Goal: Information Seeking & Learning: Learn about a topic

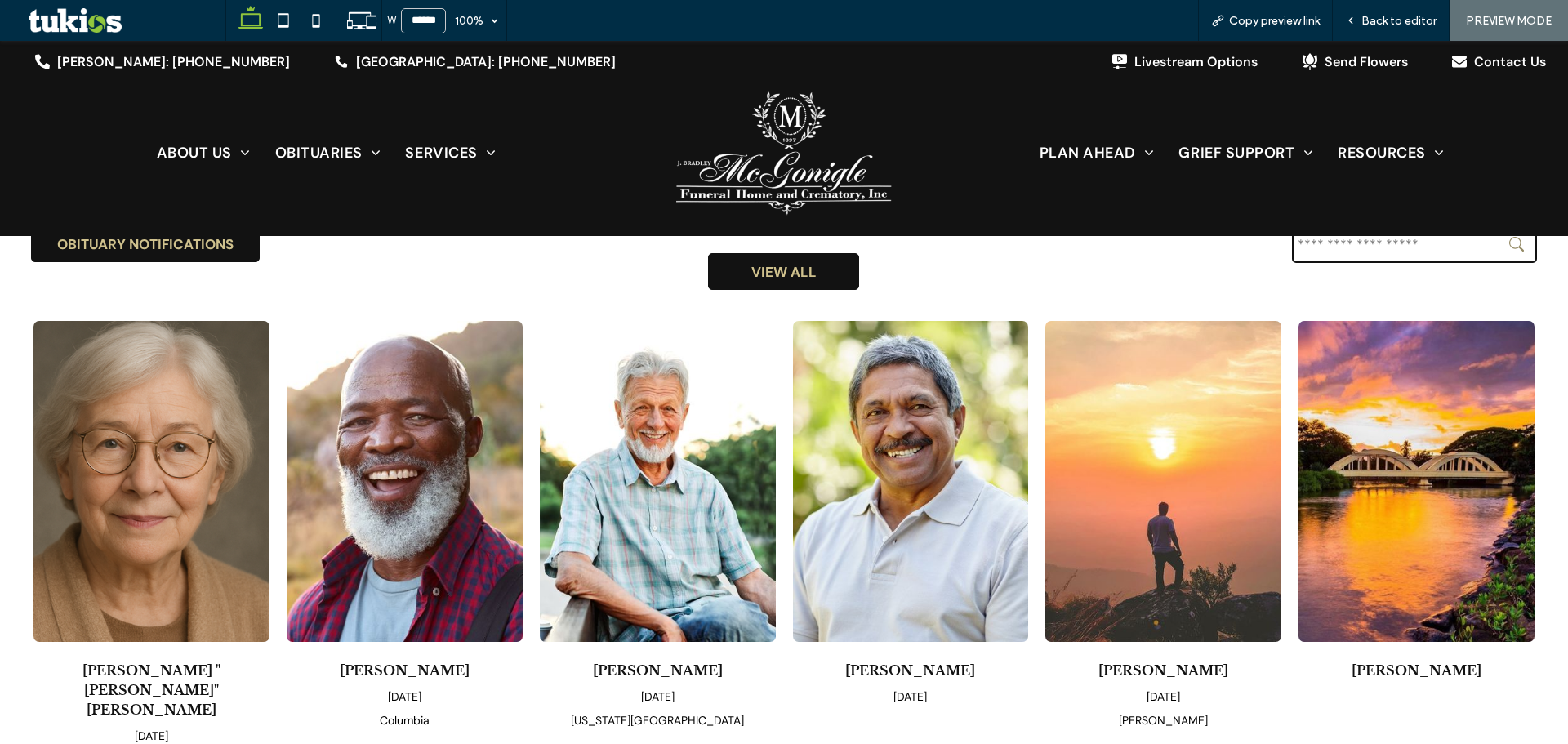
scroll to position [163, 0]
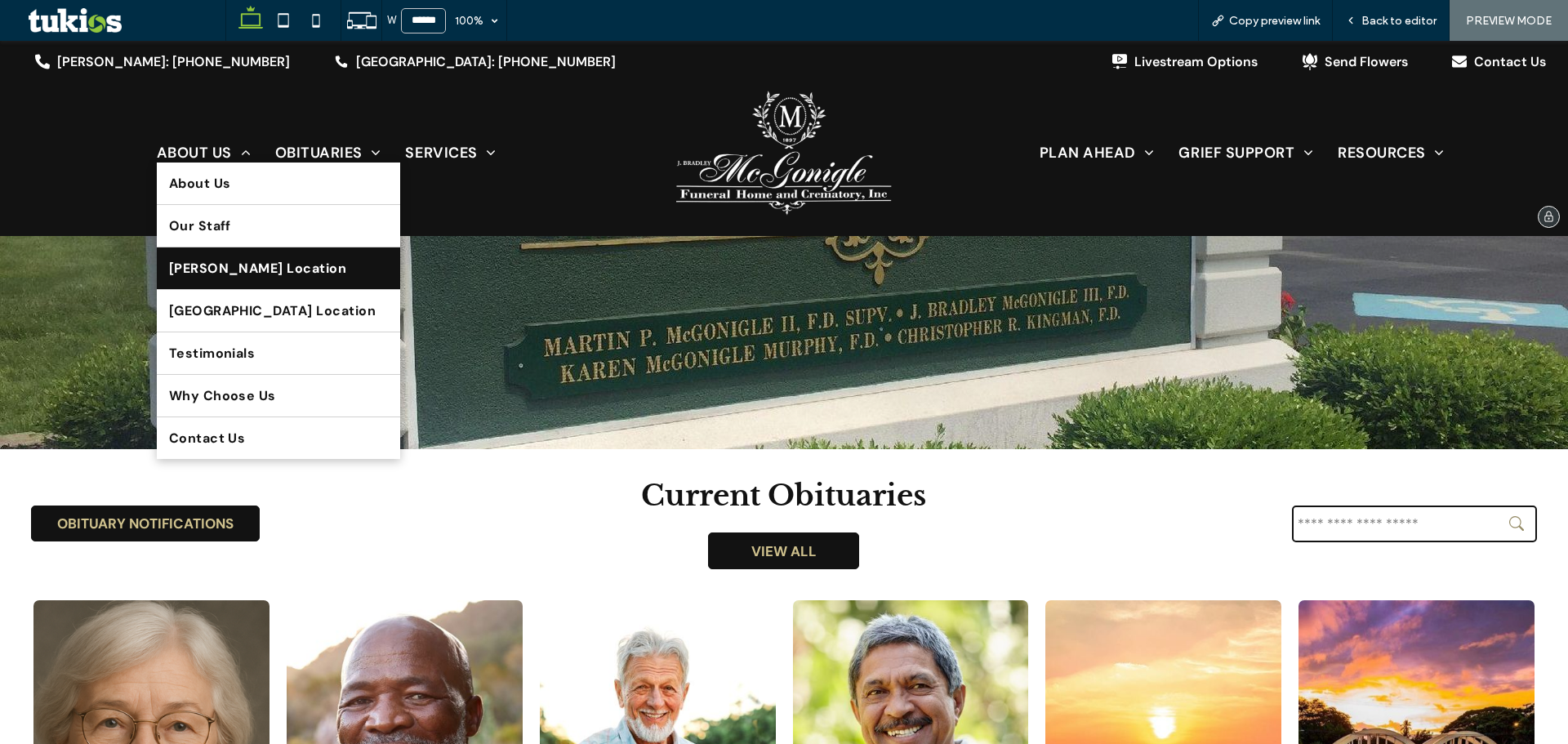
click at [220, 277] on span "[PERSON_NAME] Location" at bounding box center [258, 269] width 178 height 17
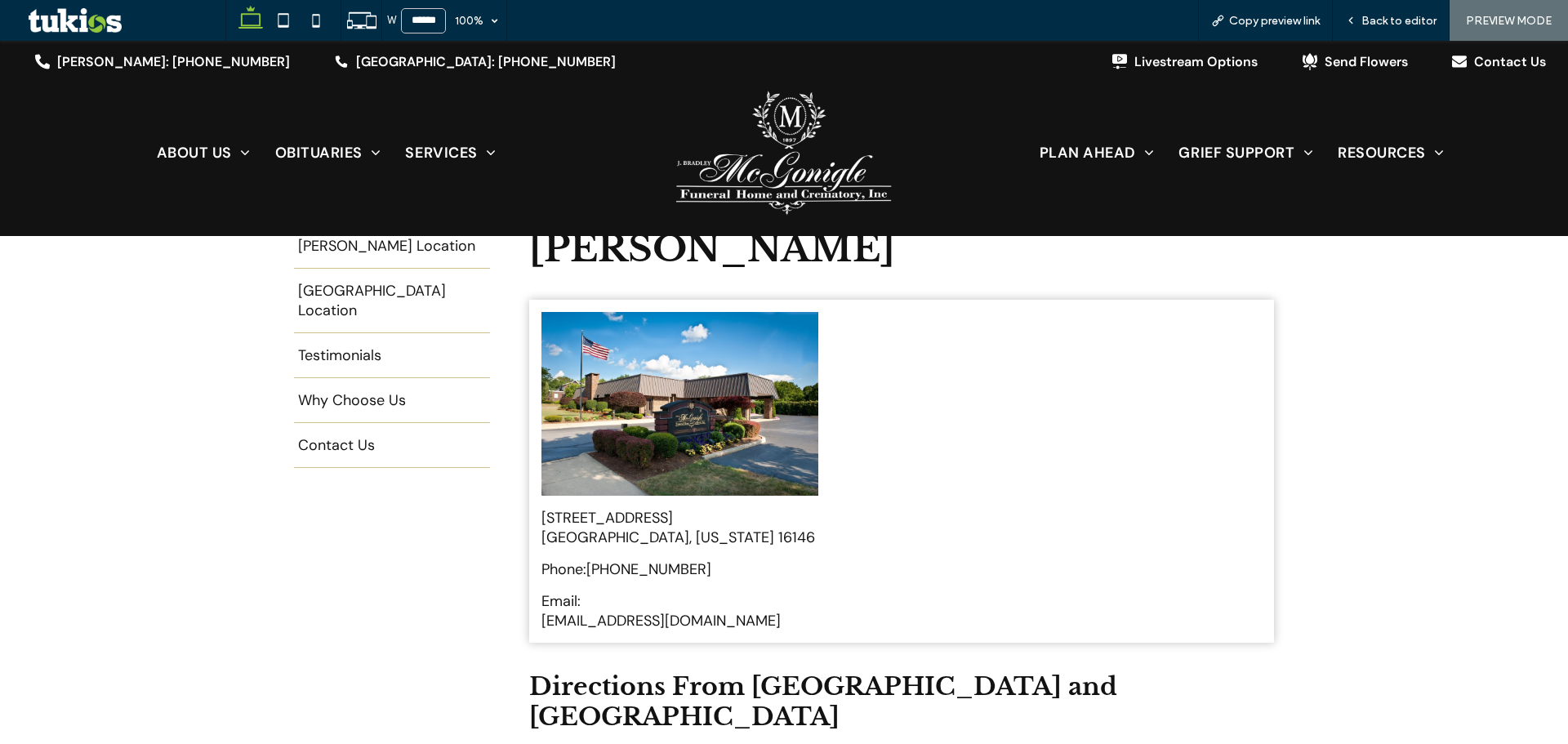
scroll to position [409, 0]
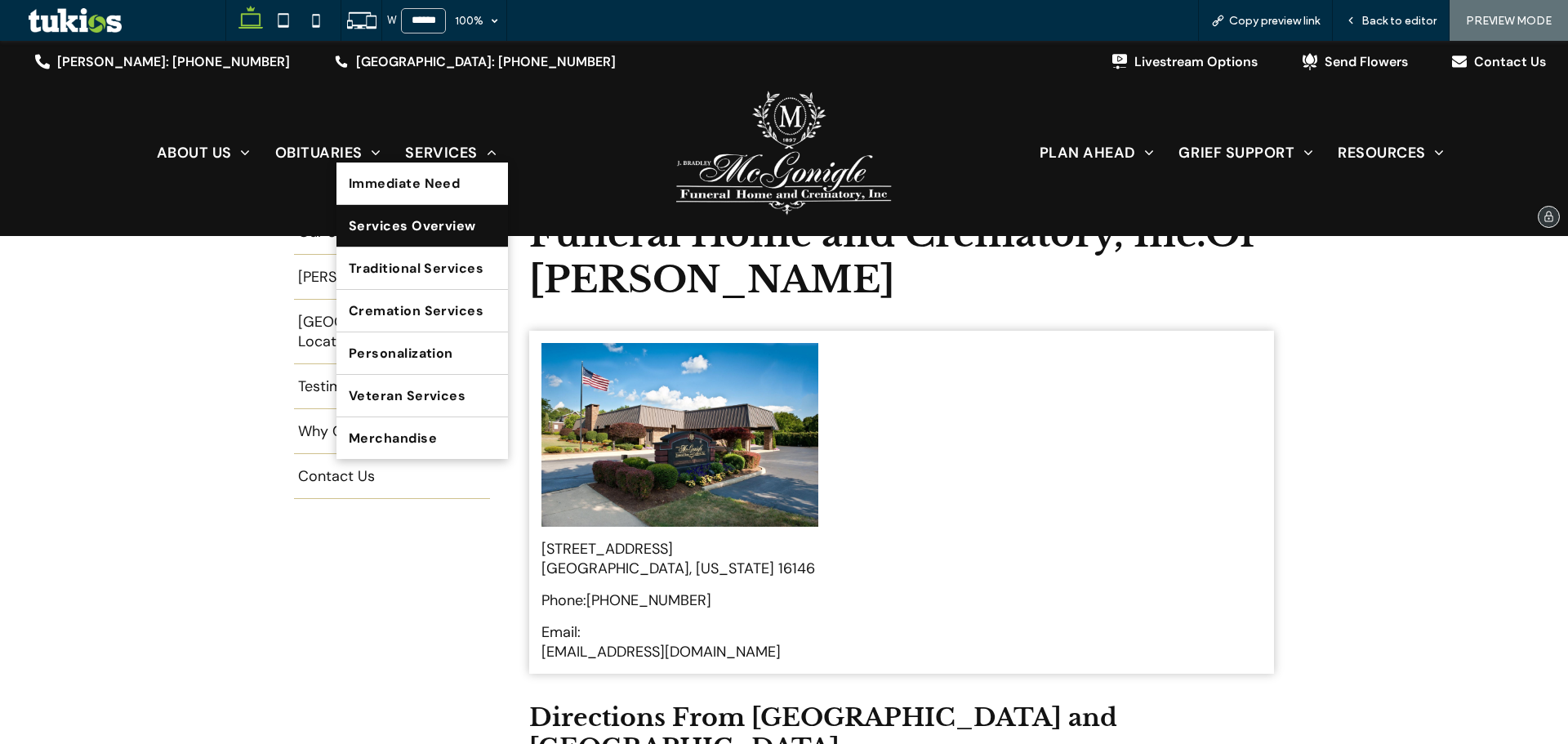
click at [440, 228] on span "Services Overview" at bounding box center [412, 226] width 128 height 17
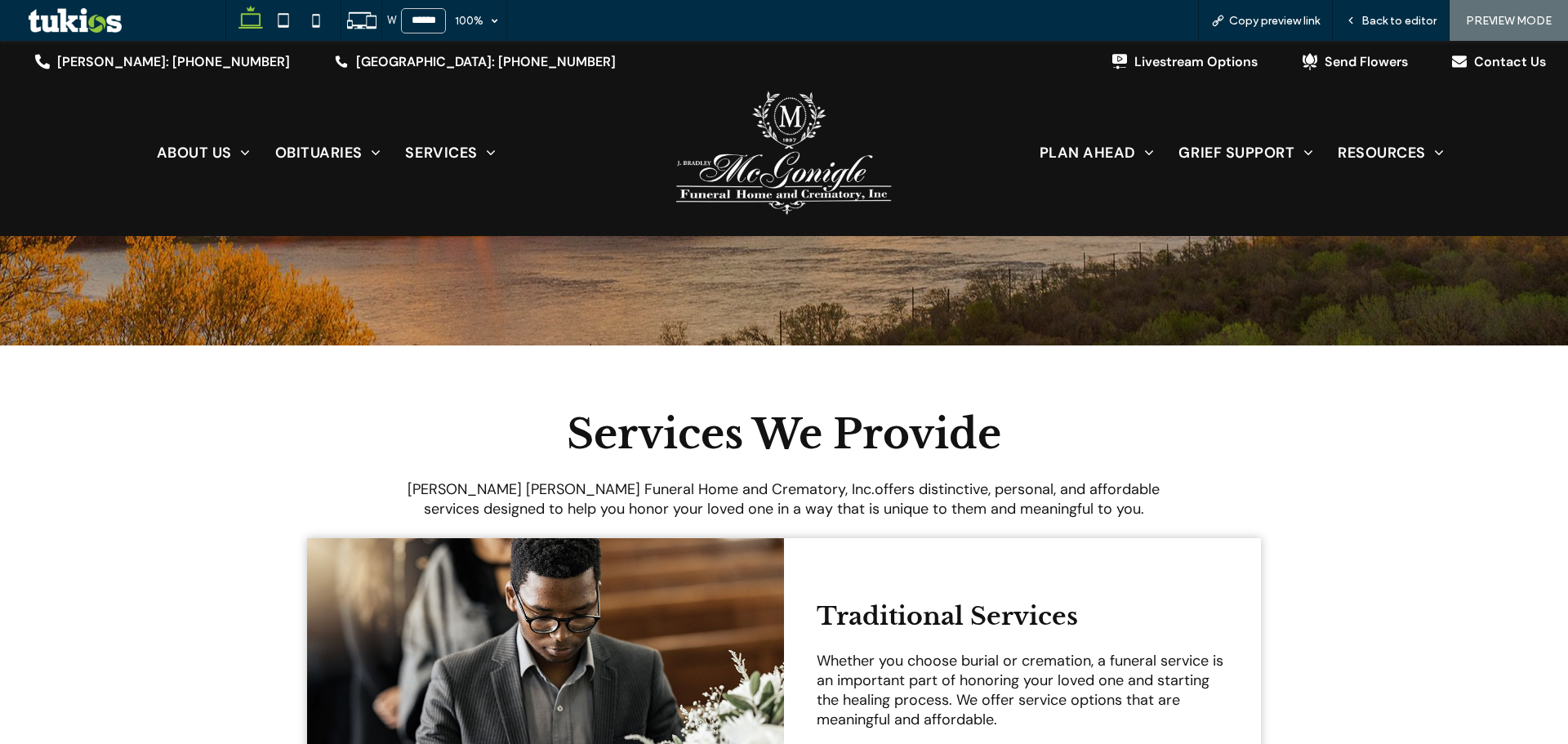
scroll to position [163, 0]
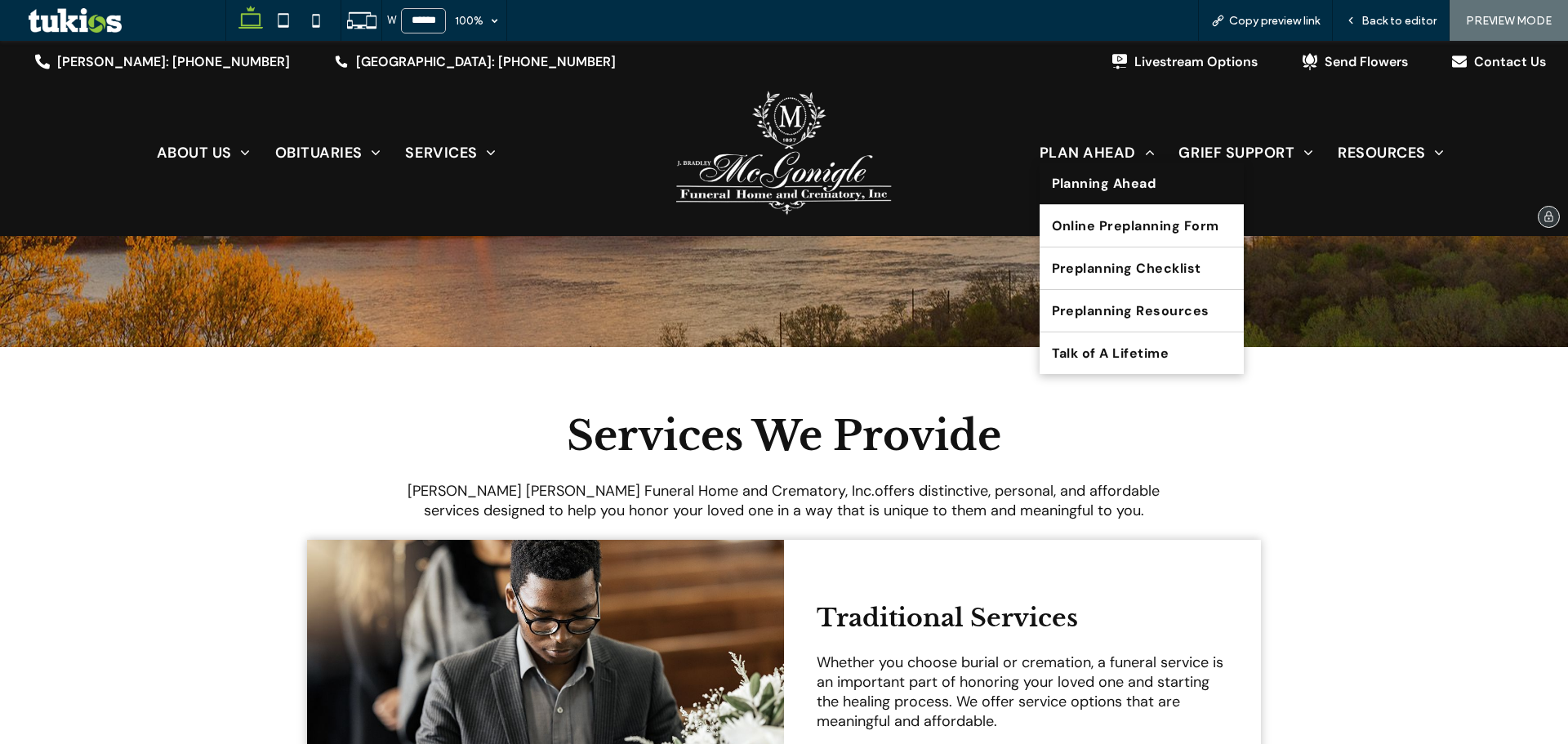
click at [1118, 173] on link "Planning Ahead" at bounding box center [1141, 182] width 204 height 41
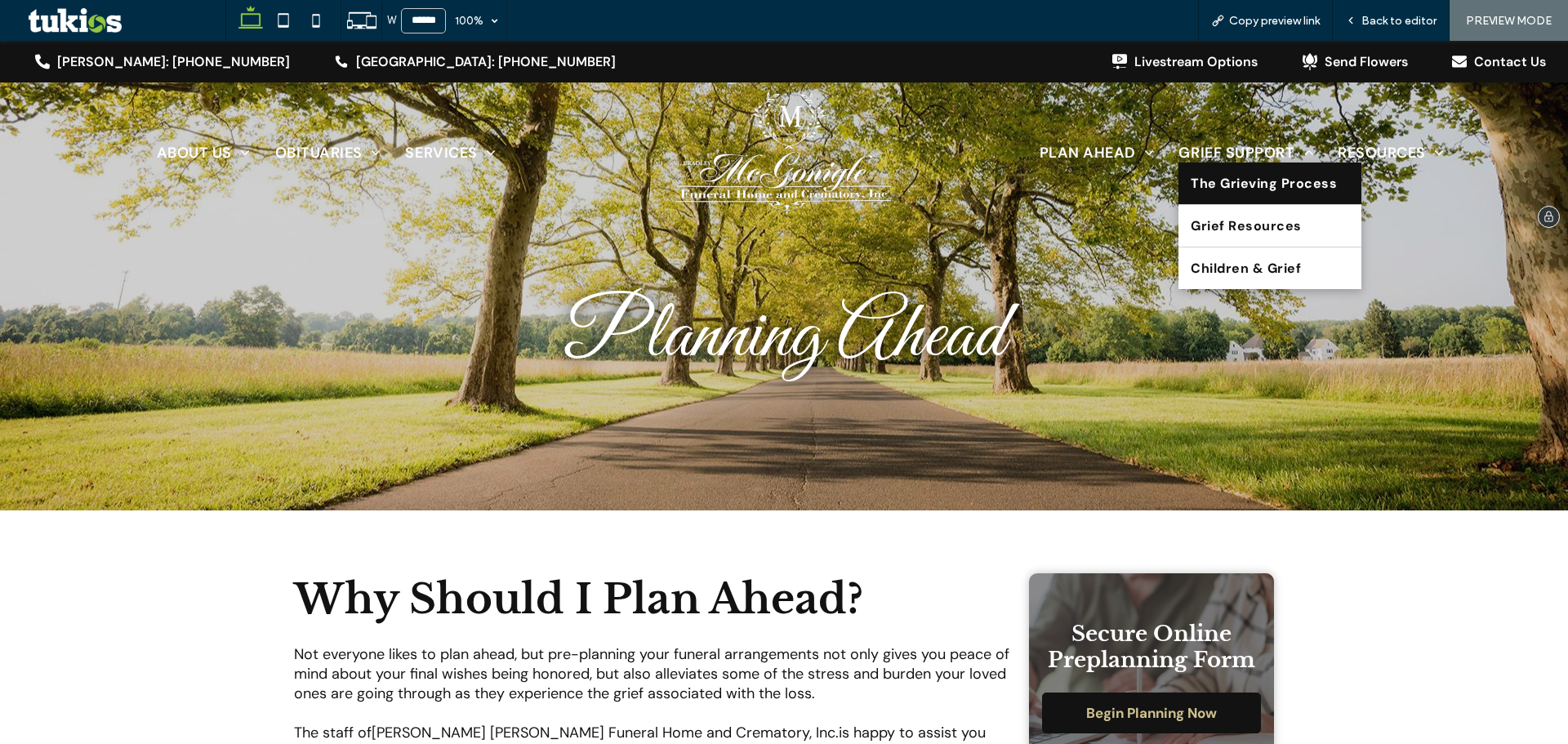
click at [1231, 186] on span "The Grieving Process" at bounding box center [1264, 183] width 146 height 17
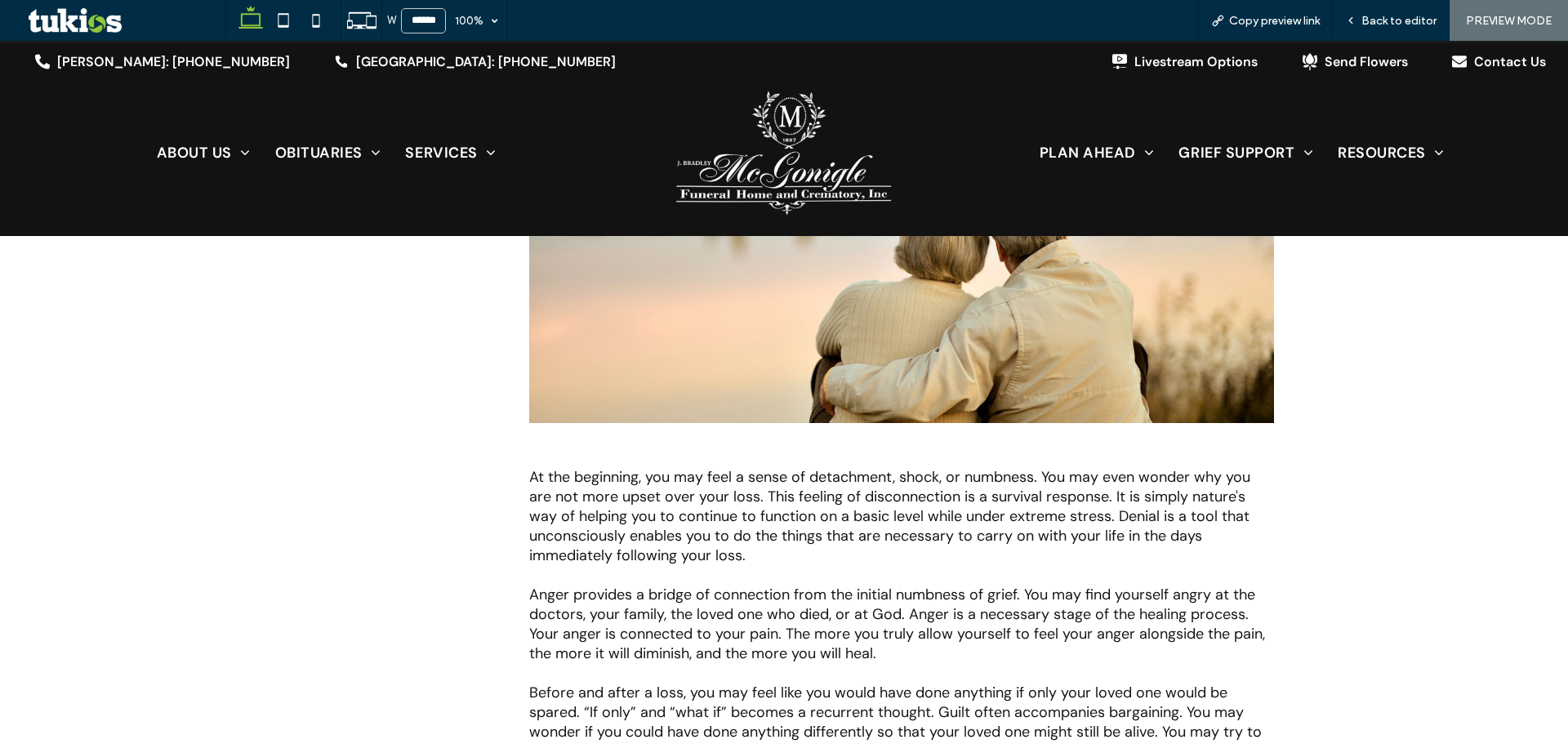
scroll to position [980, 0]
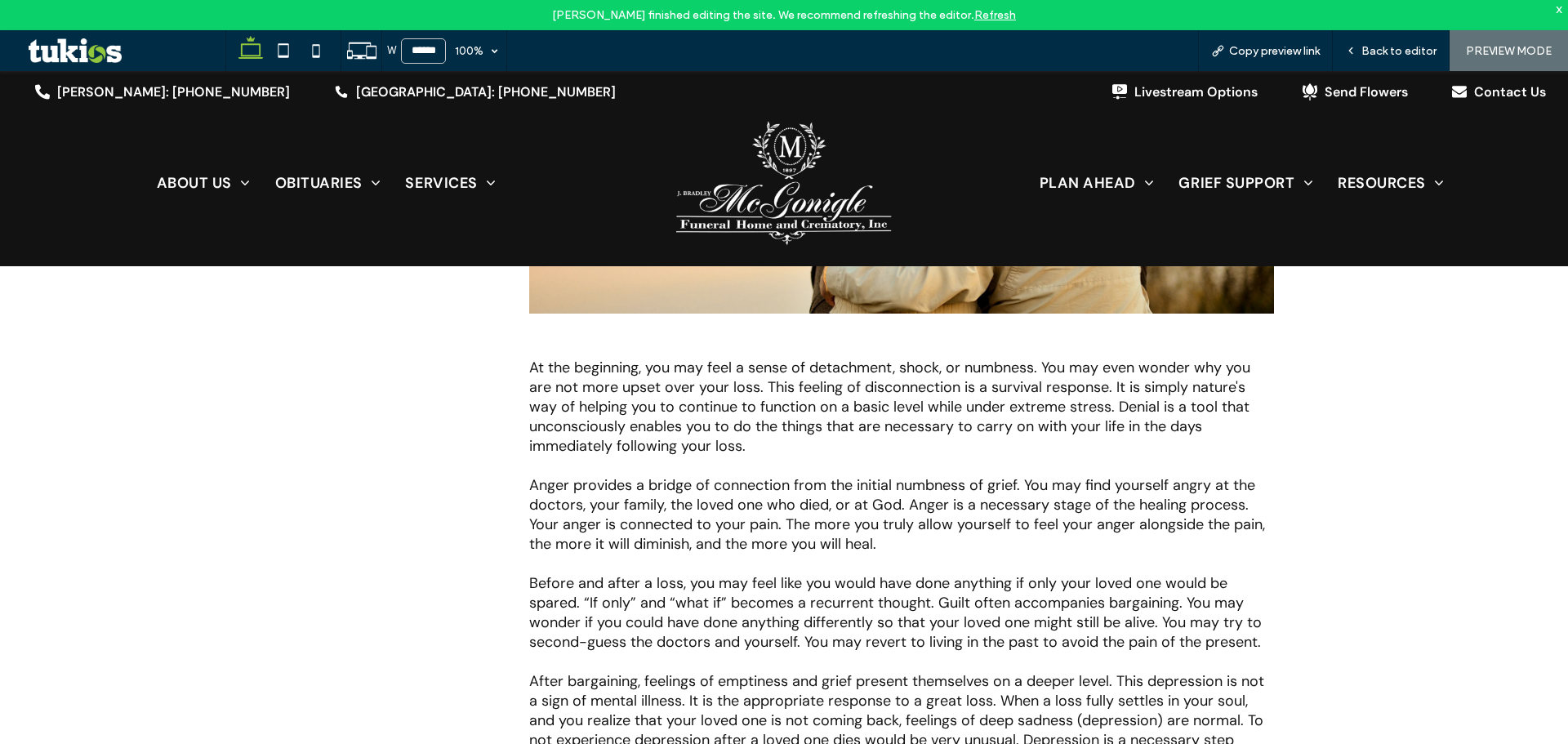
click at [982, 13] on link "Refresh" at bounding box center [994, 15] width 41 height 13
